Goal: Information Seeking & Learning: Learn about a topic

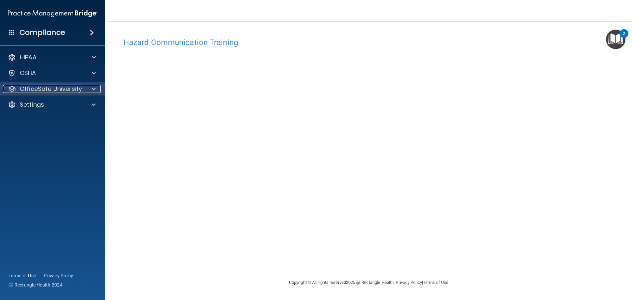
click at [57, 89] on p "OfficeSafe University" at bounding box center [51, 89] width 62 height 8
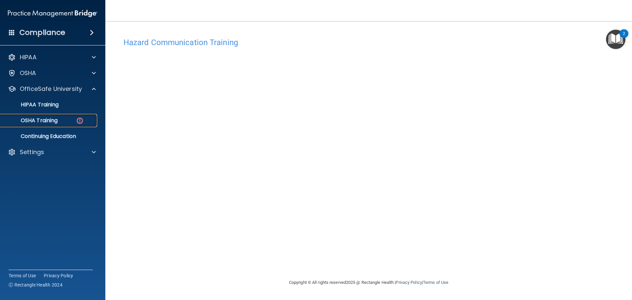
click at [55, 123] on p "OSHA Training" at bounding box center [30, 120] width 53 height 7
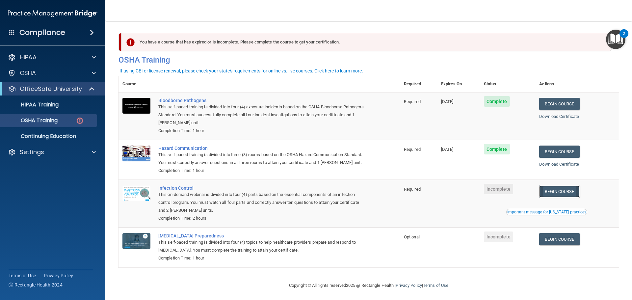
click at [548, 197] on link "Begin Course" at bounding box center [559, 191] width 40 height 12
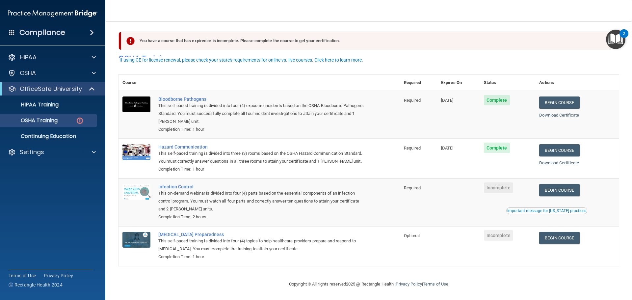
click at [540, 209] on div "Important message for California practices" at bounding box center [546, 211] width 79 height 4
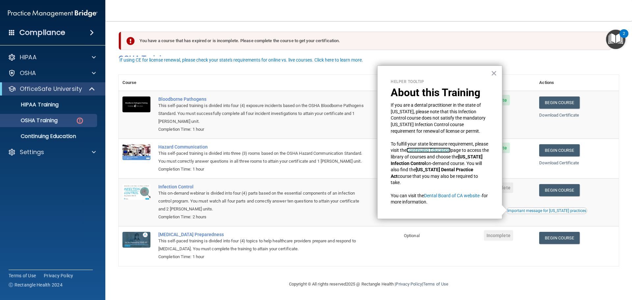
click at [447, 150] on link "Continuing Education" at bounding box center [428, 149] width 44 height 5
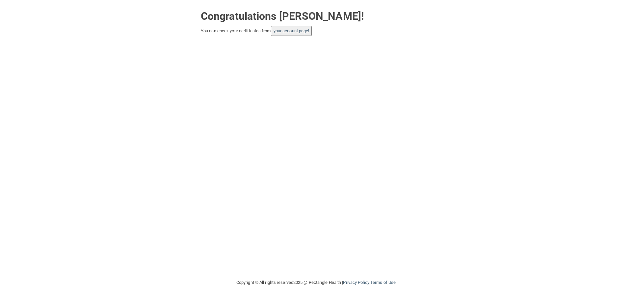
click at [304, 34] on button "your account page!" at bounding box center [291, 31] width 41 height 10
click at [295, 35] on button "your account page!" at bounding box center [291, 31] width 41 height 10
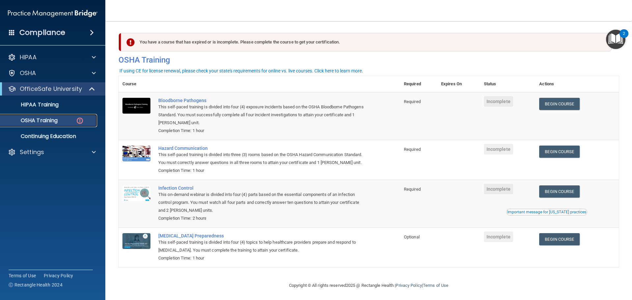
click at [66, 120] on div "OSHA Training" at bounding box center [49, 120] width 90 height 7
click at [70, 86] on p "OfficeSafe University" at bounding box center [51, 89] width 62 height 8
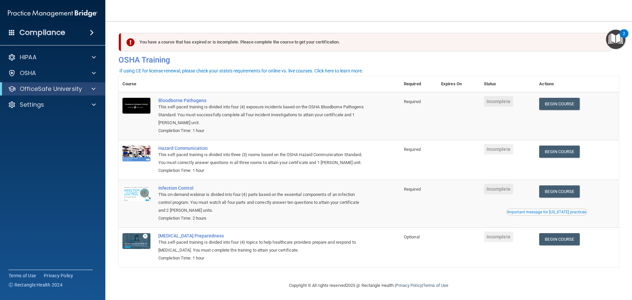
click at [67, 93] on div "OfficeSafe University" at bounding box center [52, 88] width 105 height 13
click at [68, 88] on p "OfficeSafe University" at bounding box center [51, 89] width 62 height 8
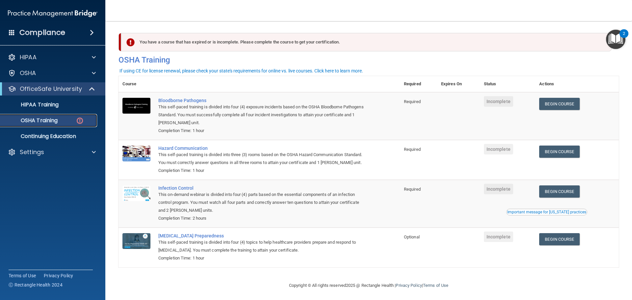
click at [59, 119] on div "OSHA Training" at bounding box center [49, 120] width 90 height 7
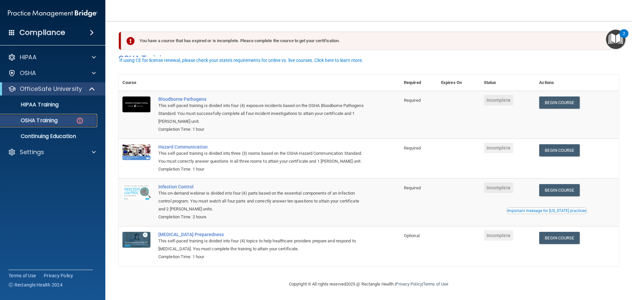
scroll to position [11, 0]
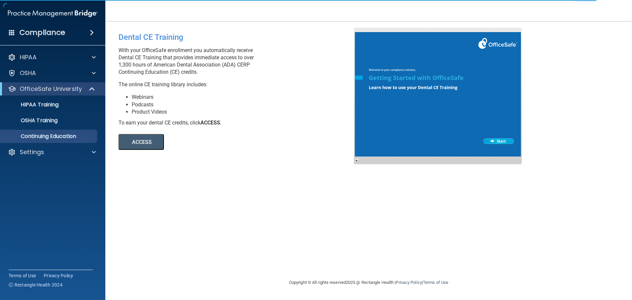
click at [133, 142] on button "ACCESS" at bounding box center [140, 142] width 45 height 16
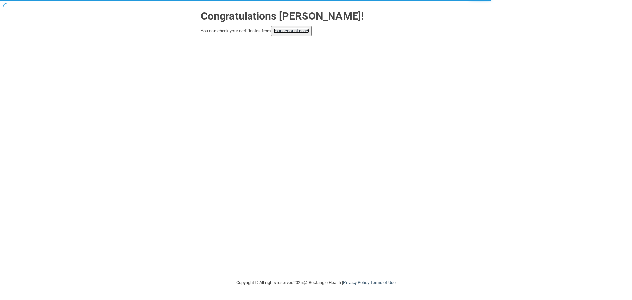
click at [294, 32] on link "your account page!" at bounding box center [291, 30] width 36 height 5
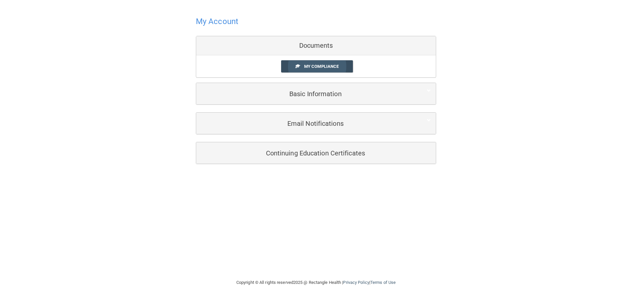
click at [322, 67] on span "My Compliance" at bounding box center [321, 66] width 35 height 5
